Goal: Task Accomplishment & Management: Manage account settings

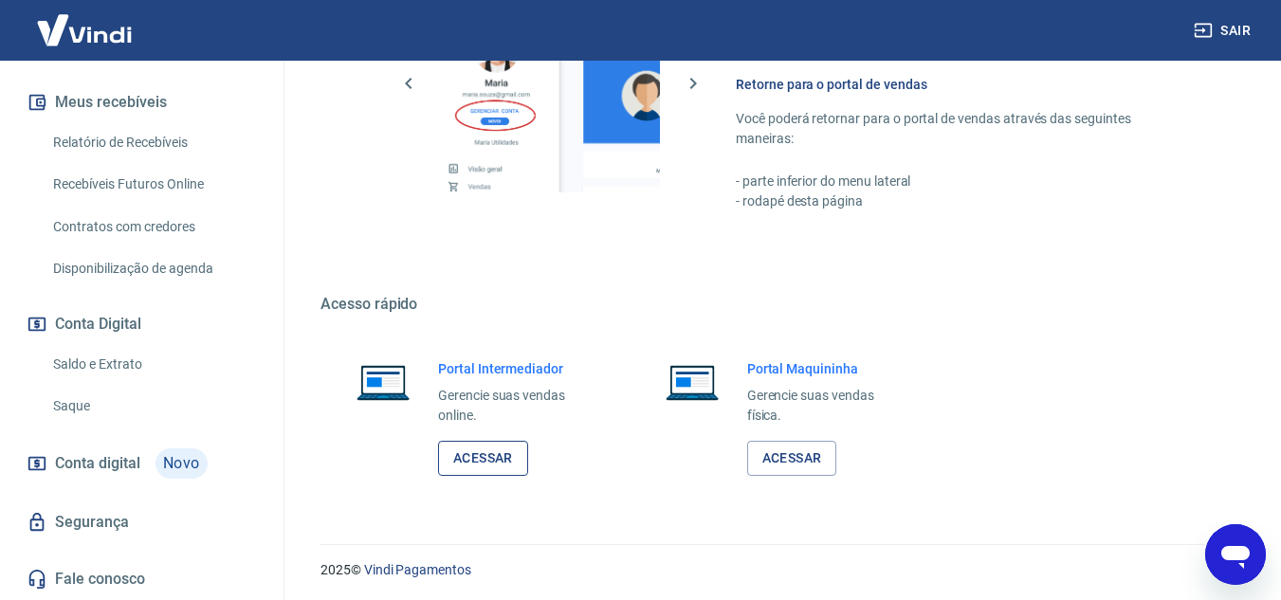
scroll to position [1096, 0]
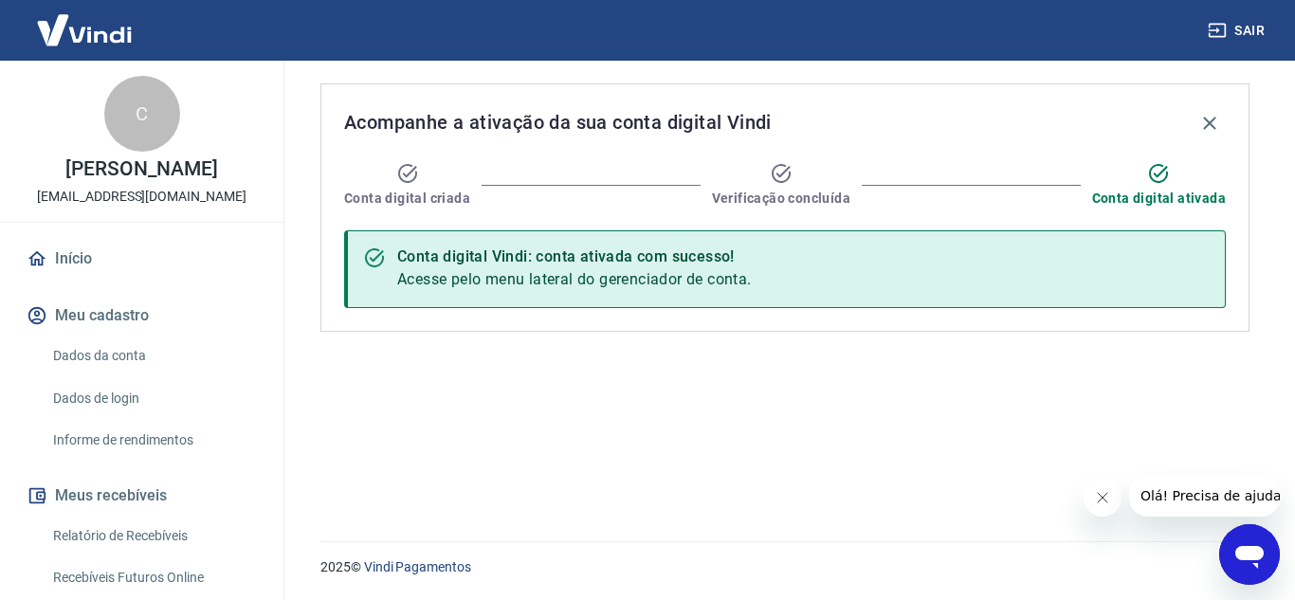
click at [156, 372] on link "Dados da conta" at bounding box center [153, 356] width 215 height 39
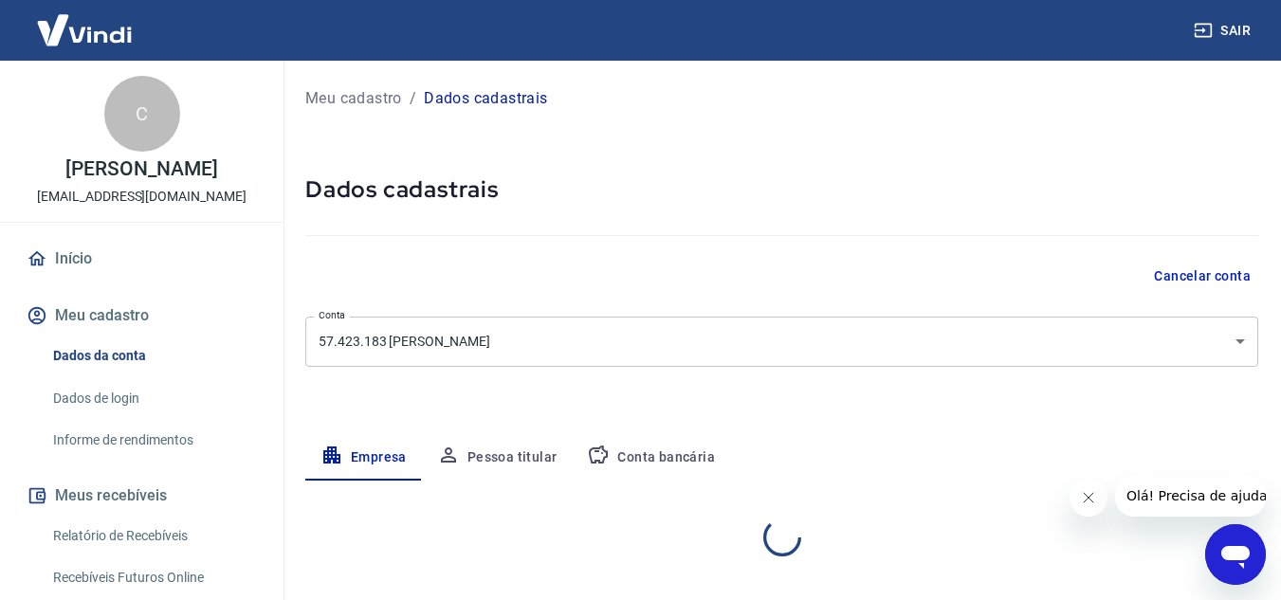
select select "MG"
select select "business"
click at [130, 280] on link "Início" at bounding box center [142, 259] width 238 height 42
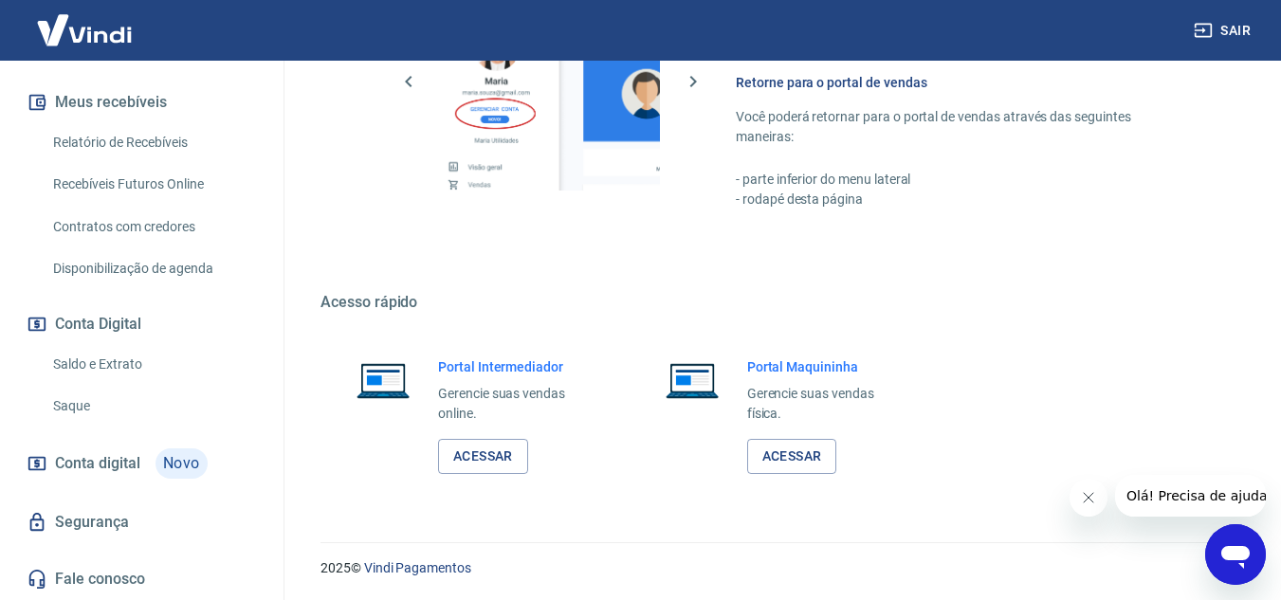
scroll to position [1096, 0]
click at [484, 455] on link "Acessar" at bounding box center [483, 455] width 90 height 35
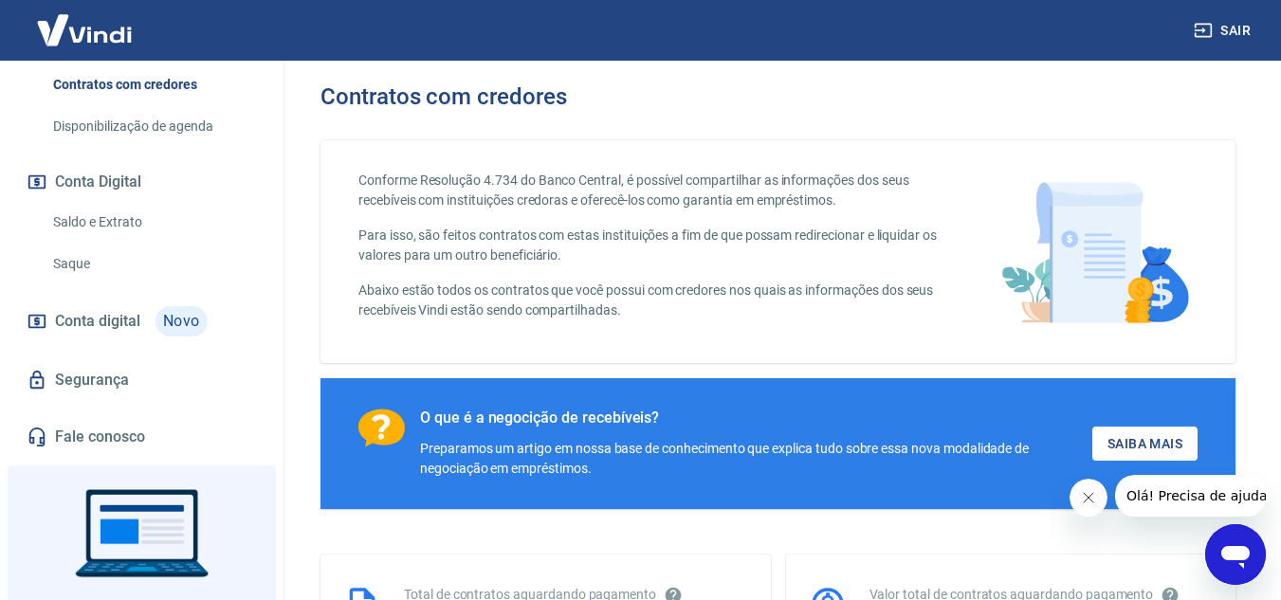
scroll to position [569, 0]
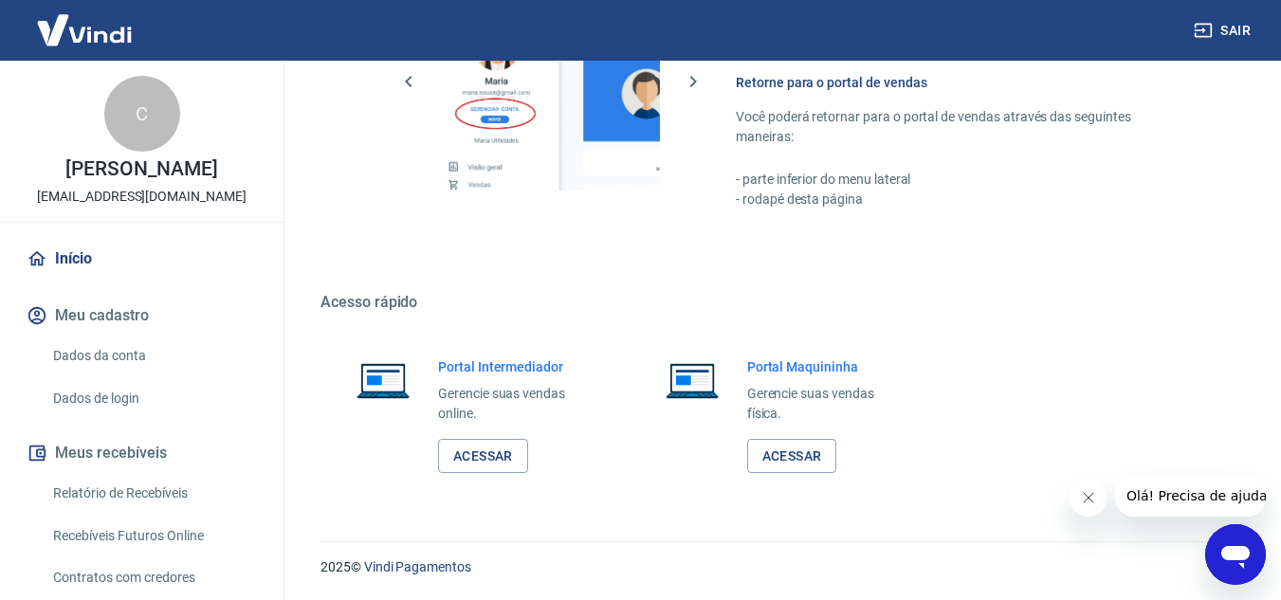
click at [122, 275] on link "Início" at bounding box center [142, 259] width 238 height 42
